Goal: Book appointment/travel/reservation

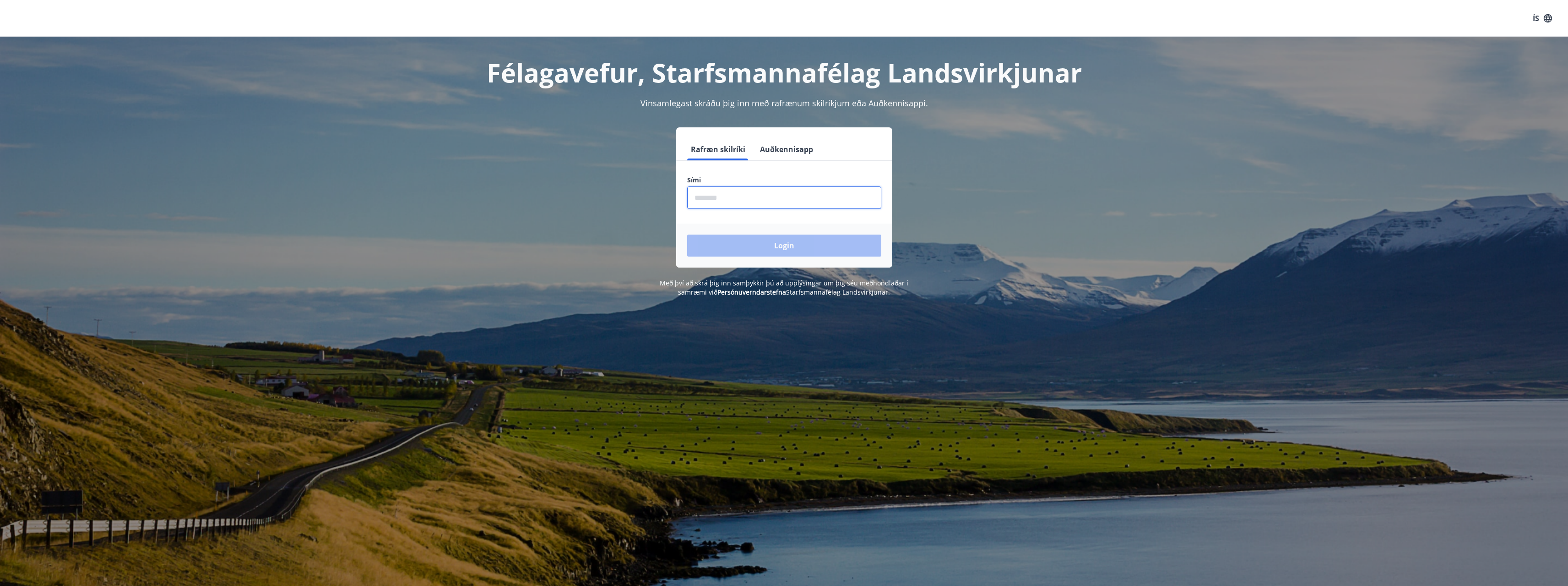
click at [720, 200] on input "phone" at bounding box center [784, 198] width 194 height 22
type input "********"
click at [754, 238] on button "Login" at bounding box center [784, 245] width 194 height 22
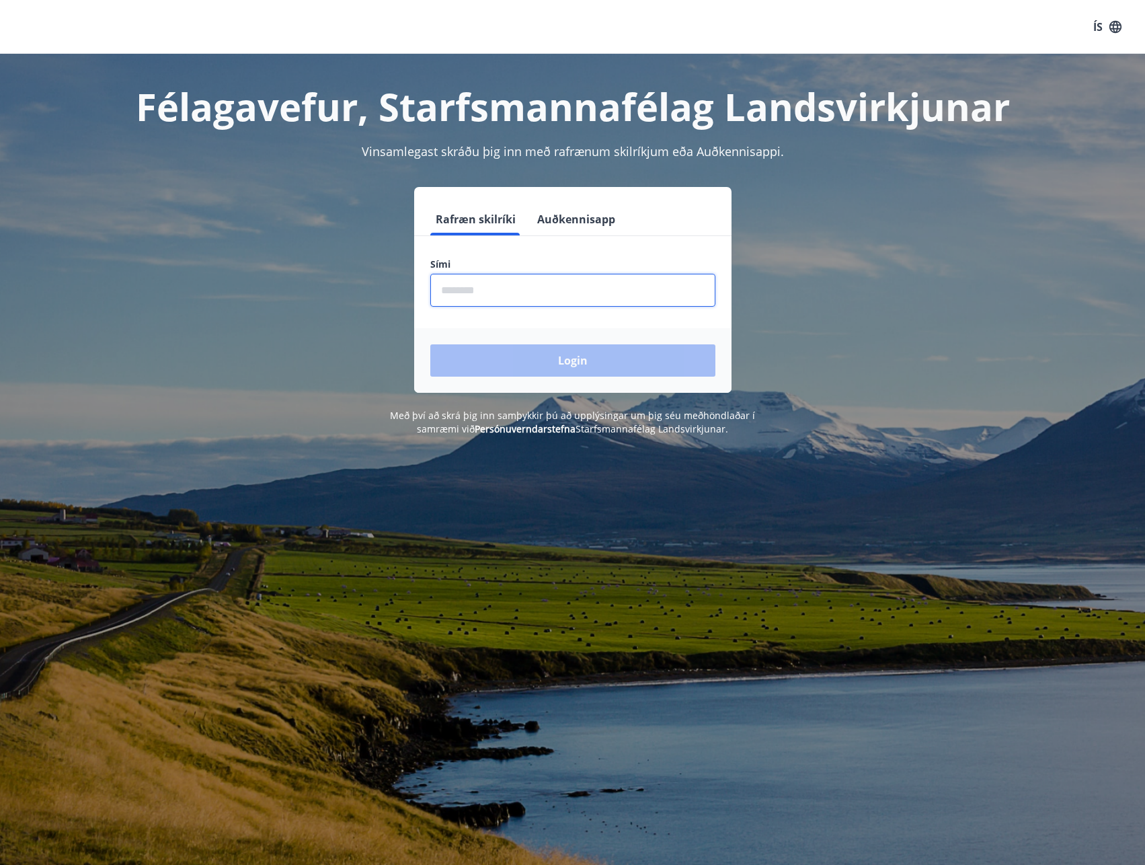
click at [510, 295] on input "phone" at bounding box center [572, 290] width 285 height 33
type input "********"
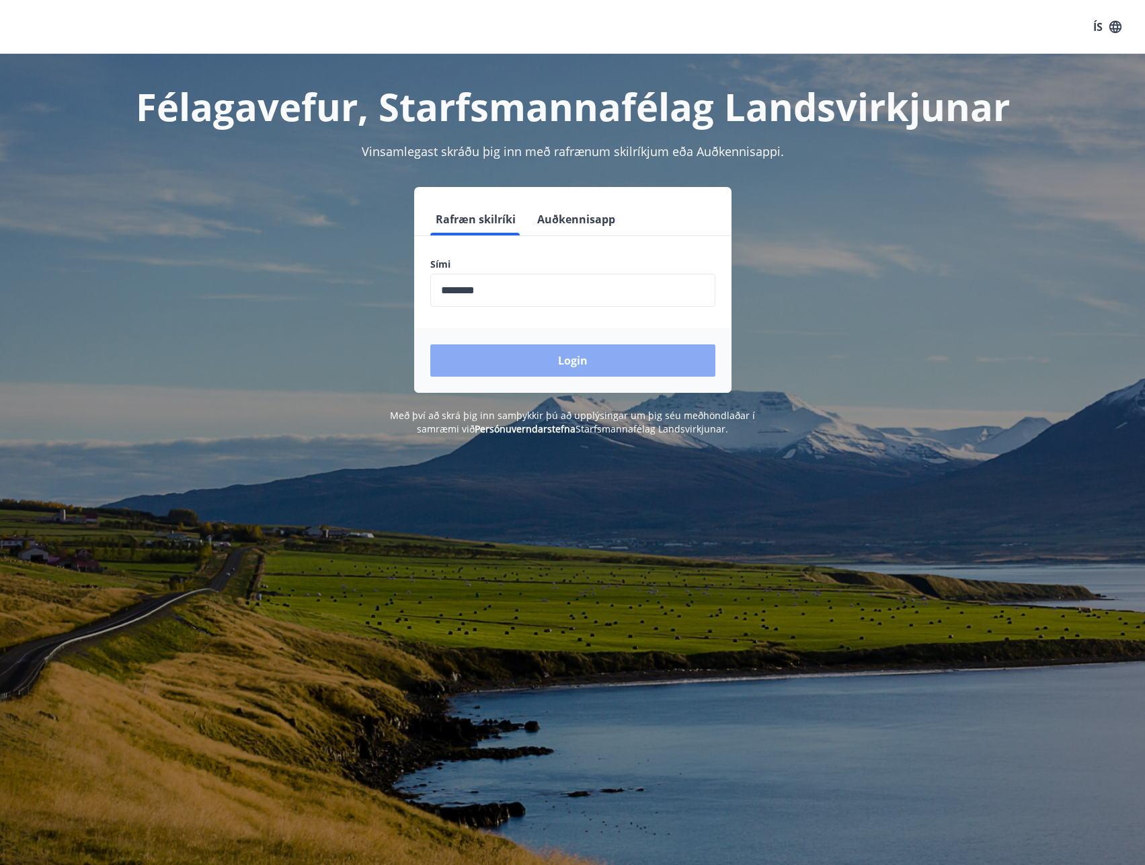
click at [569, 351] on button "Login" at bounding box center [572, 360] width 285 height 32
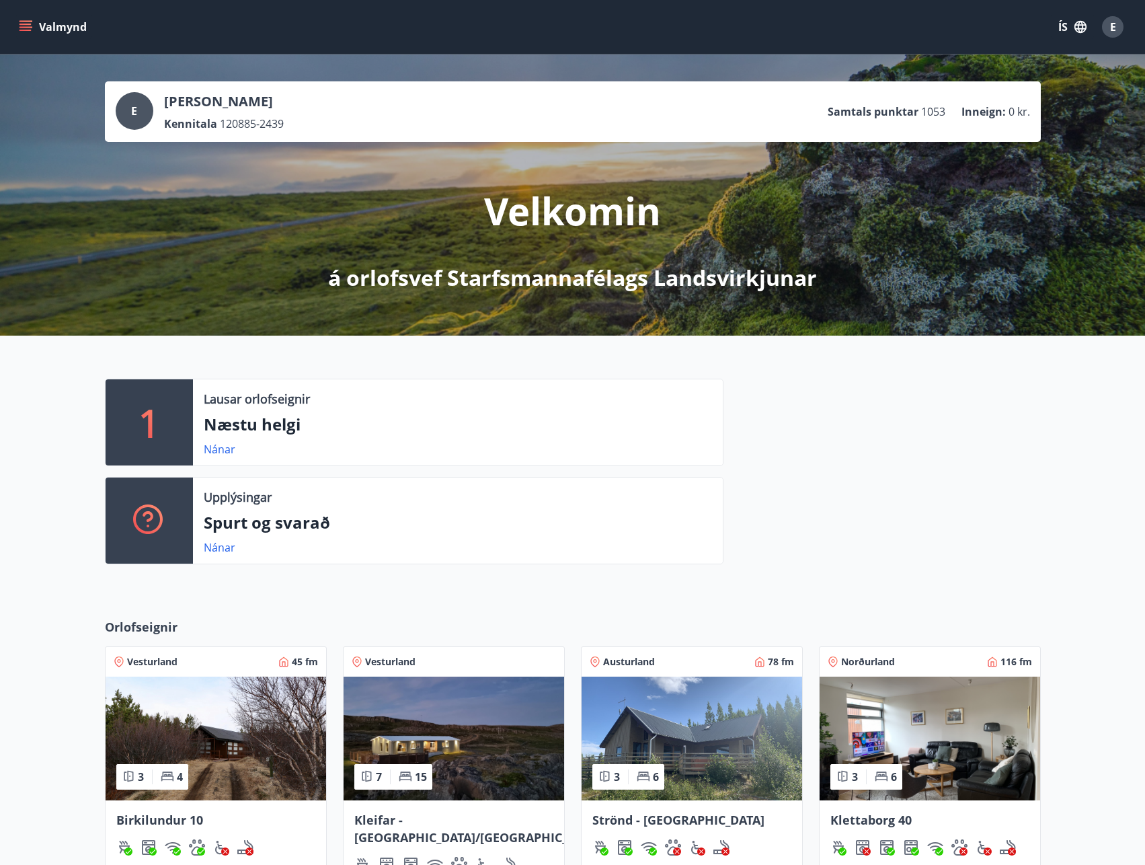
click at [31, 30] on icon "menu" at bounding box center [26, 30] width 12 height 1
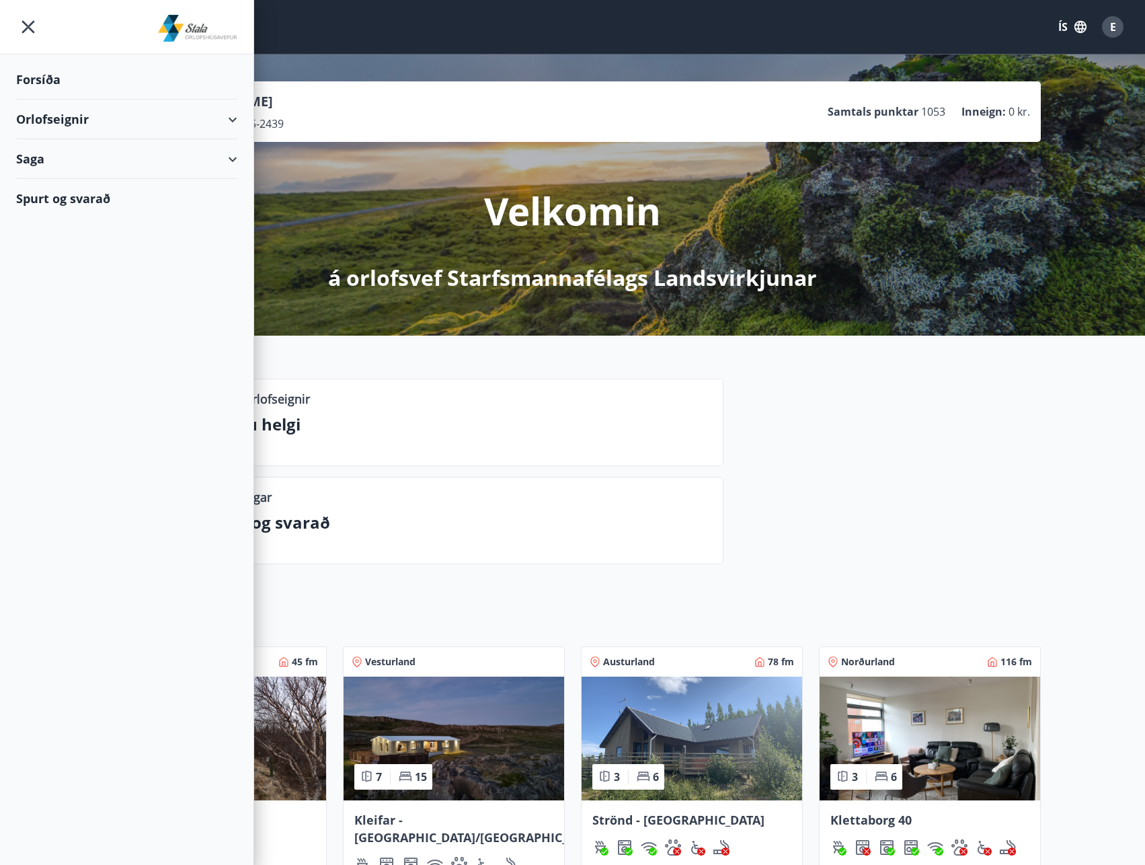
click at [227, 125] on div "Orlofseignir" at bounding box center [126, 120] width 221 height 40
click at [91, 182] on div "Bókunardagatal" at bounding box center [127, 181] width 200 height 28
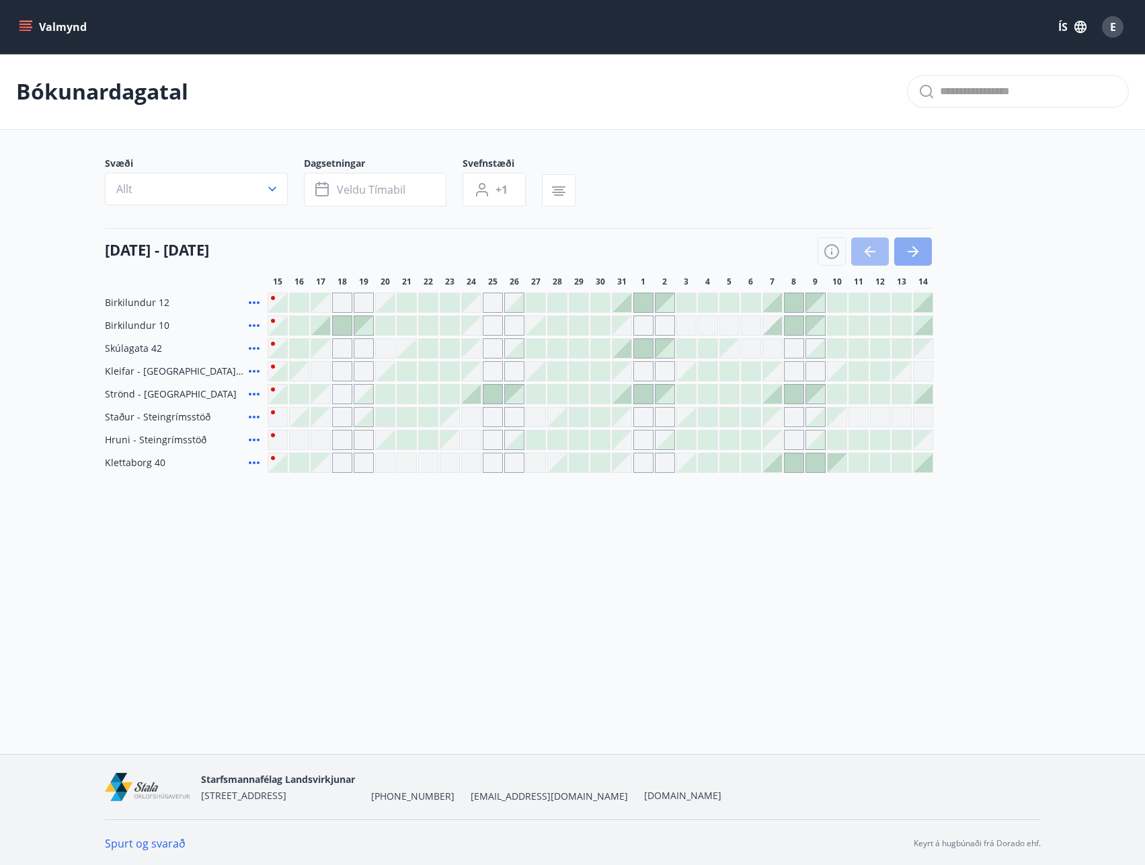
click at [919, 257] on icon "button" at bounding box center [913, 251] width 16 height 16
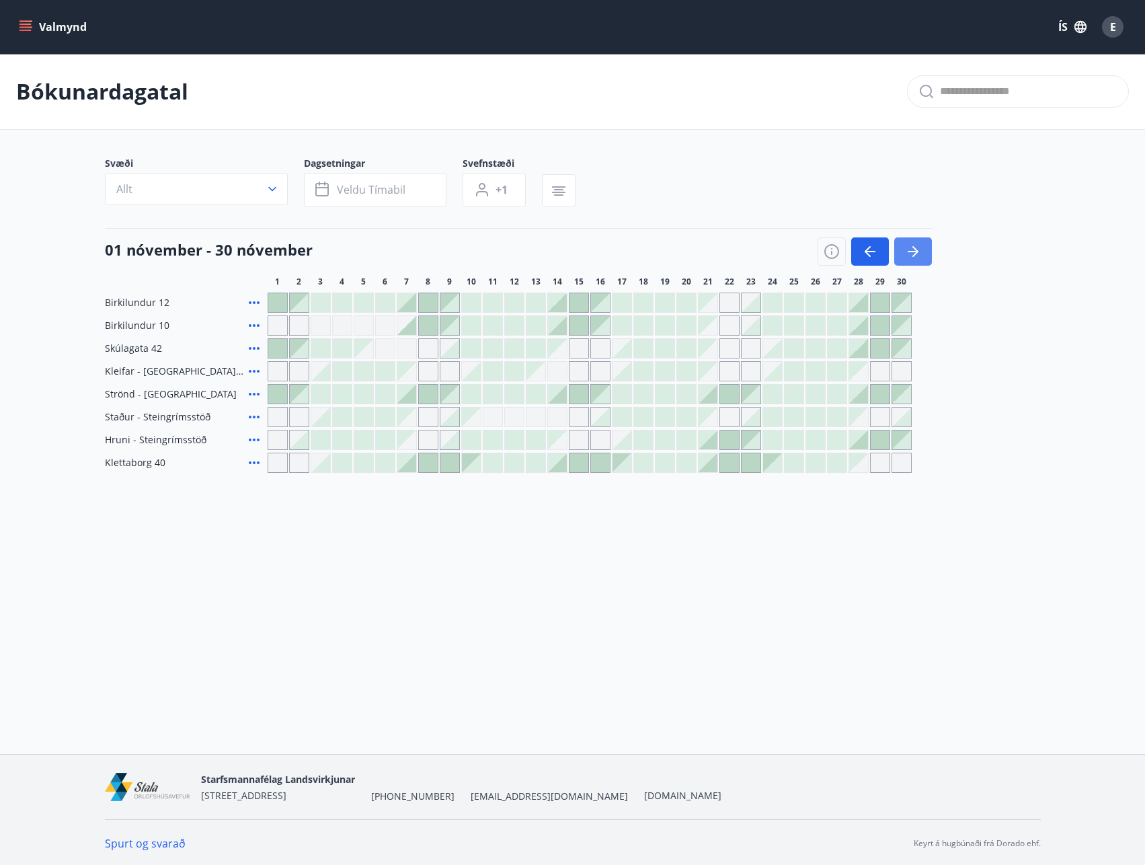
click at [907, 252] on icon "button" at bounding box center [913, 251] width 16 height 16
